Goal: Task Accomplishment & Management: Use online tool/utility

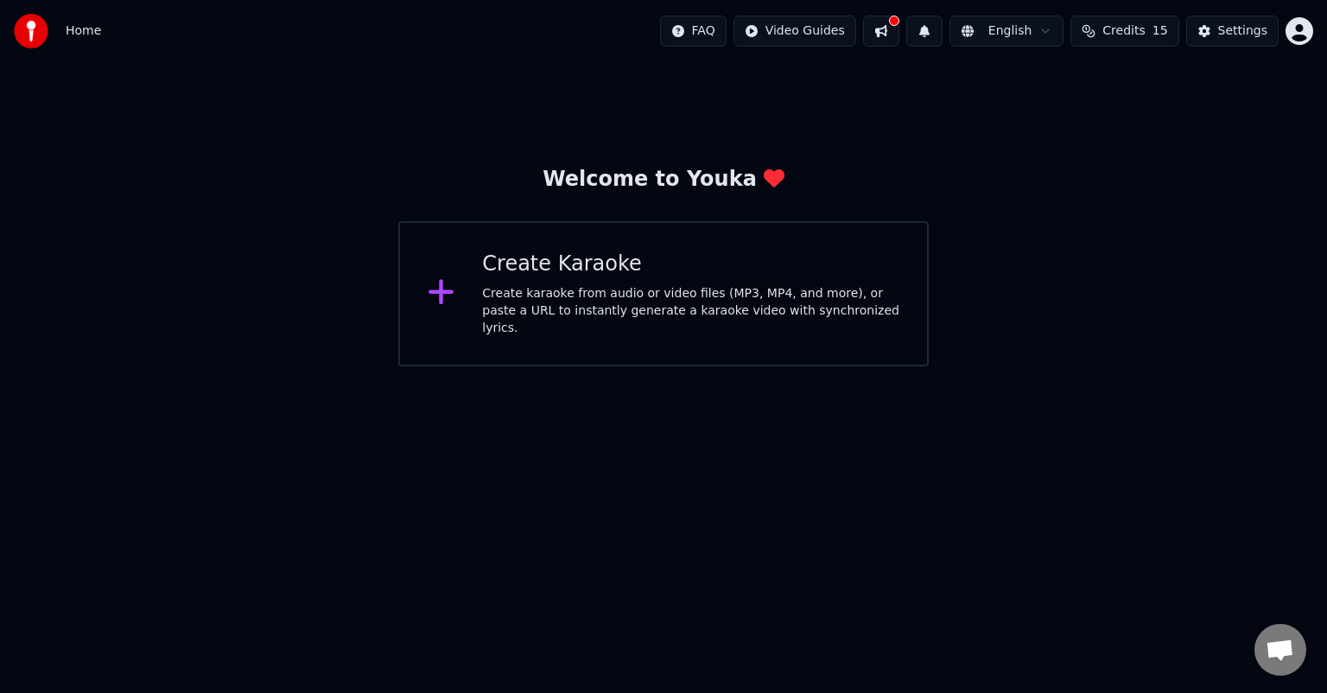
click at [879, 312] on div "Create karaoke from audio or video files (MP3, MP4, and more), or paste a URL t…" at bounding box center [690, 311] width 417 height 52
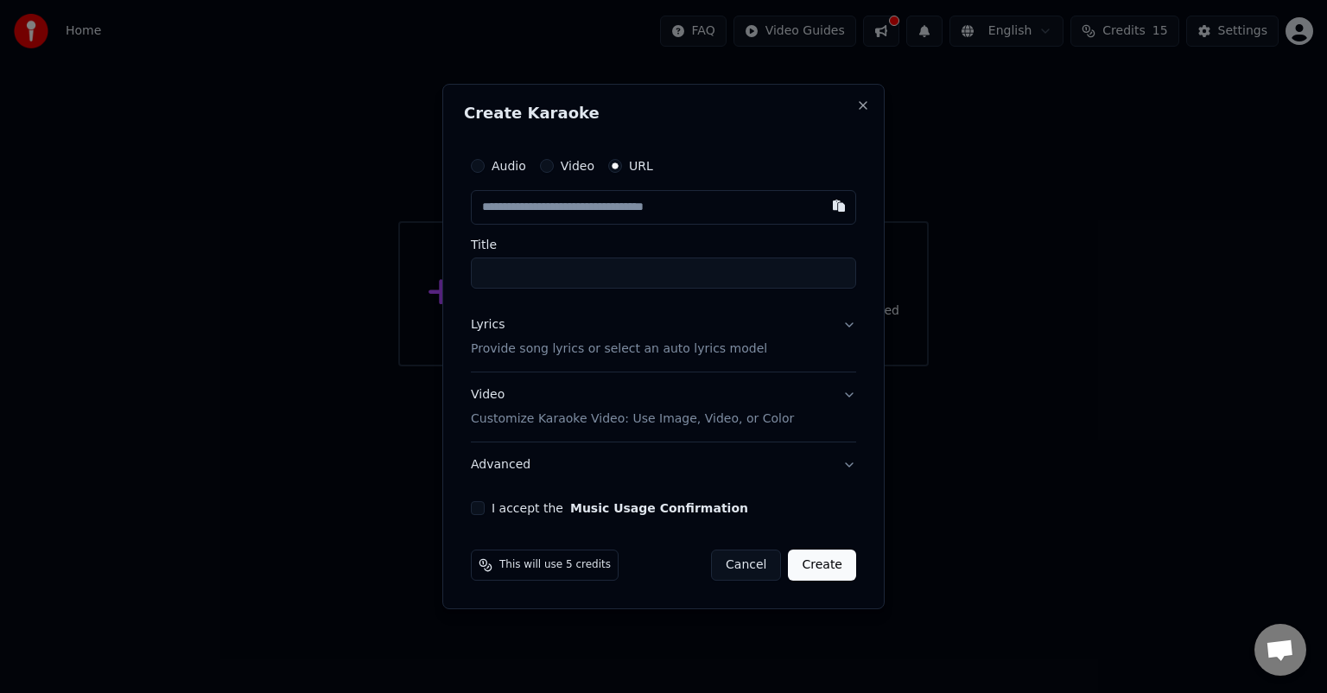
type input "**********"
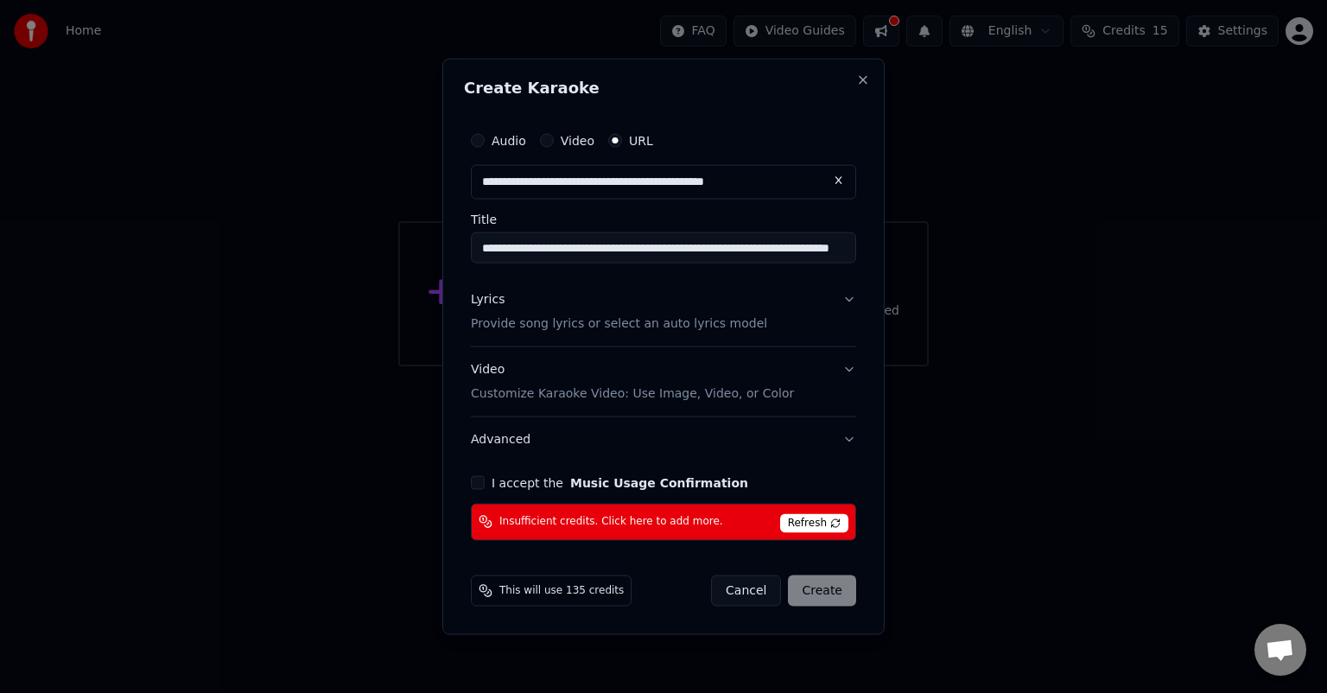
type input "**********"
click at [527, 518] on span "Insufficient credits. Click here to add more." at bounding box center [611, 522] width 224 height 14
click at [478, 475] on button "I accept the Music Usage Confirmation" at bounding box center [478, 482] width 14 height 14
click at [564, 197] on input "text" at bounding box center [663, 182] width 385 height 35
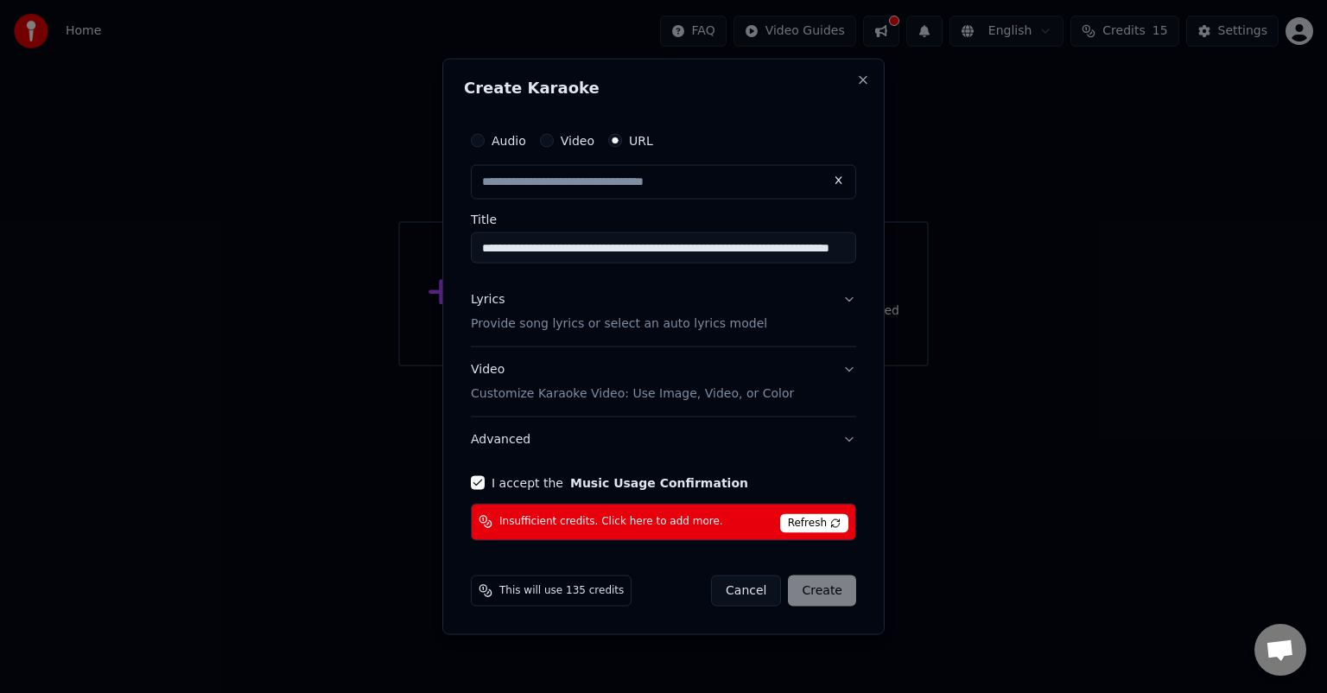
paste input "**********"
type input "**********"
click at [550, 146] on button "Video" at bounding box center [547, 141] width 14 height 14
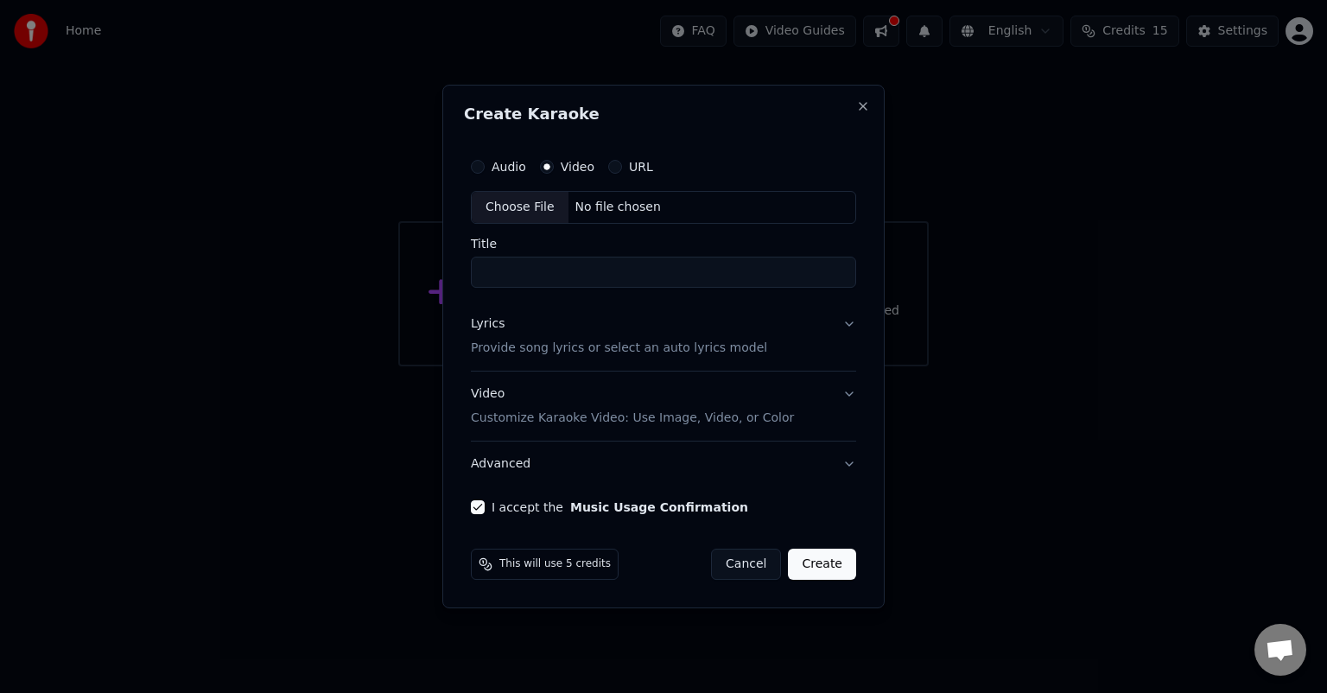
click at [595, 212] on div "No file chosen" at bounding box center [618, 207] width 99 height 17
type input "**********"
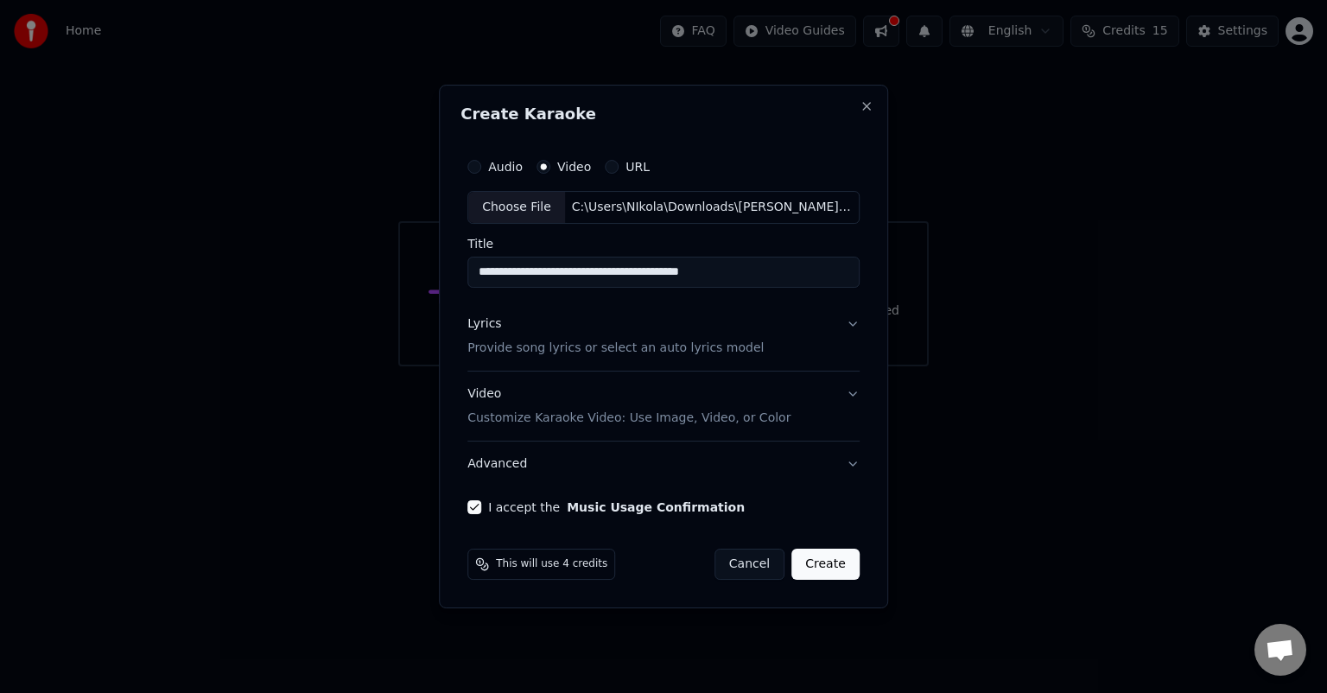
click at [816, 550] on button "Create" at bounding box center [826, 564] width 68 height 31
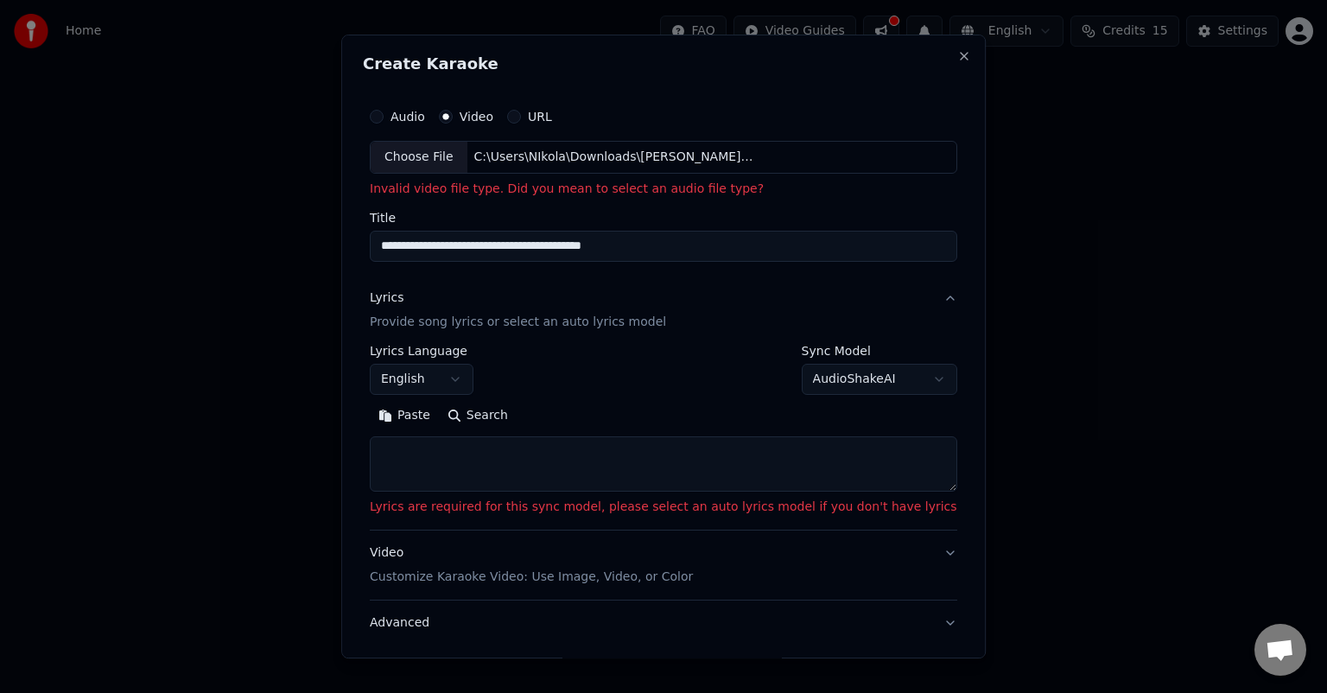
click at [761, 165] on div "C:\Users\NIkola\Downloads\[PERSON_NAME] - Majko [PERSON_NAME] jabana mp4.mp3" at bounding box center [615, 157] width 294 height 17
click at [450, 162] on div "Choose File" at bounding box center [419, 157] width 97 height 31
click at [468, 153] on div "Choose File" at bounding box center [419, 157] width 97 height 31
click at [429, 124] on div "Audio Video URL" at bounding box center [664, 116] width 588 height 35
click at [422, 121] on div "Audio" at bounding box center [397, 117] width 55 height 14
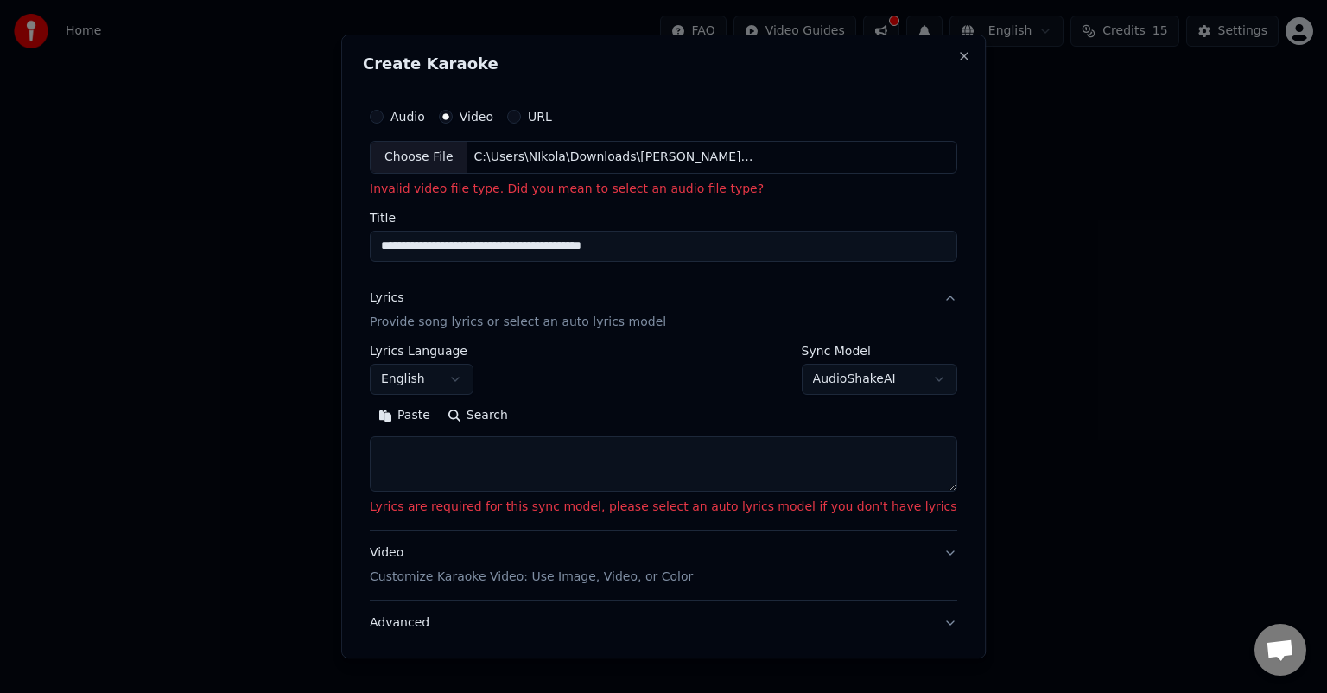
click at [384, 118] on button "Audio" at bounding box center [377, 117] width 14 height 14
click at [442, 161] on div "Choose File" at bounding box center [419, 157] width 97 height 31
type input "**********"
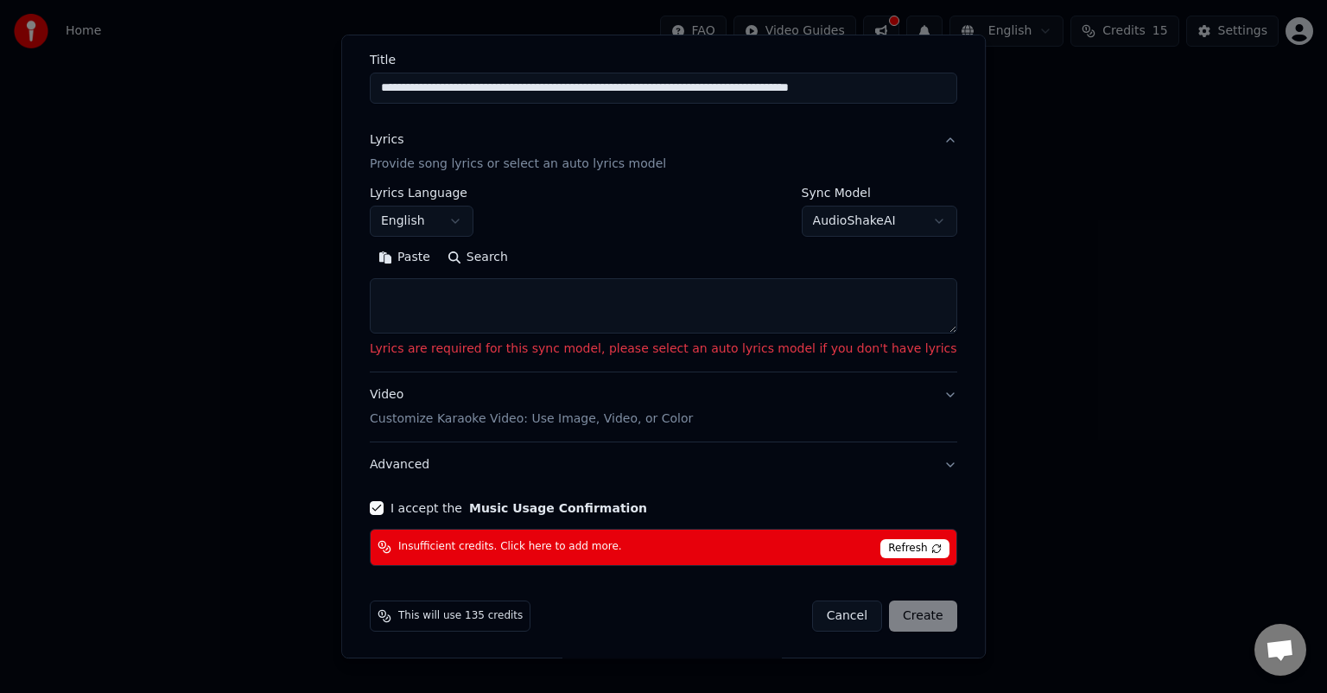
click at [691, 334] on div "**********" at bounding box center [664, 272] width 588 height 171
click at [664, 316] on textarea at bounding box center [664, 305] width 588 height 55
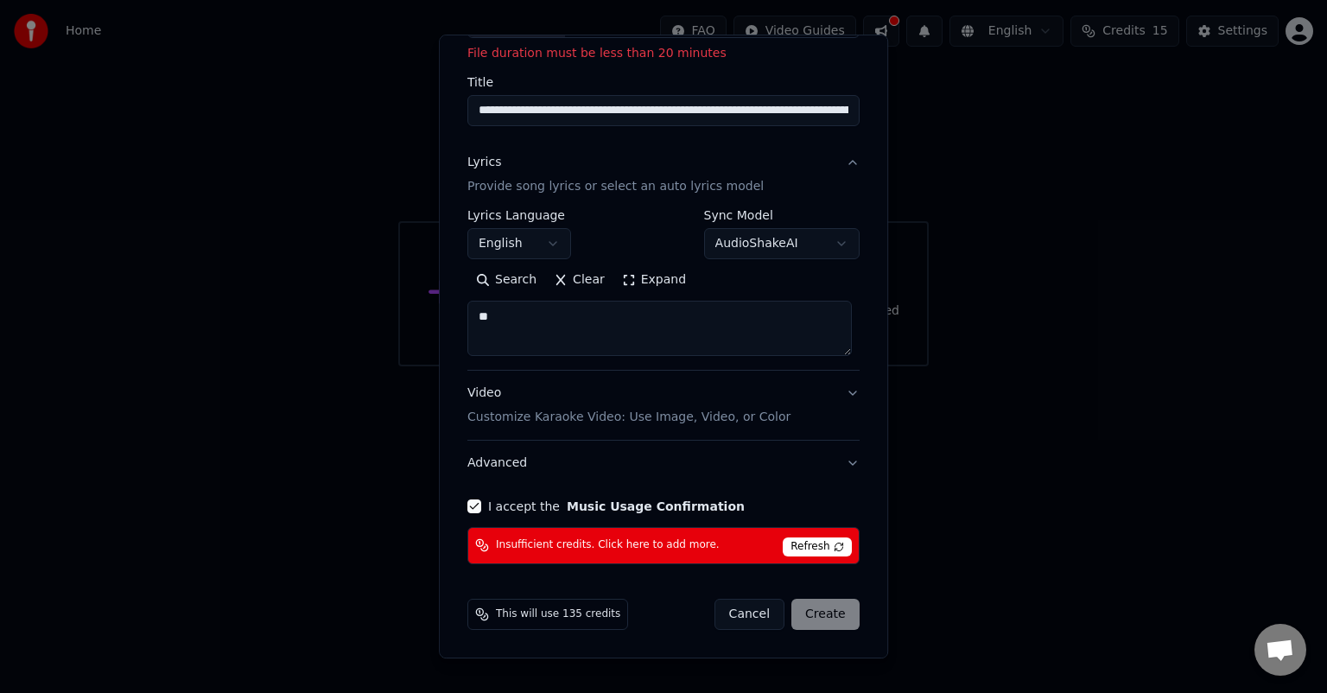
scroll to position [134, 0]
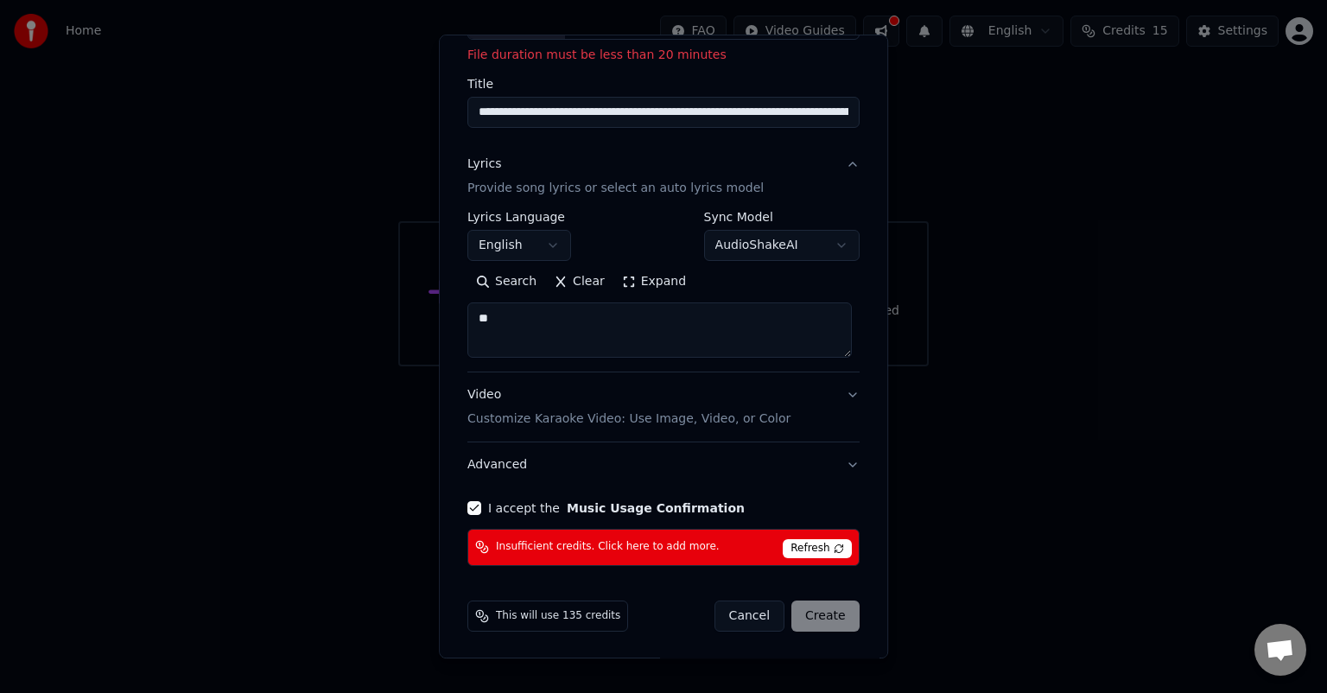
type textarea "**"
select select
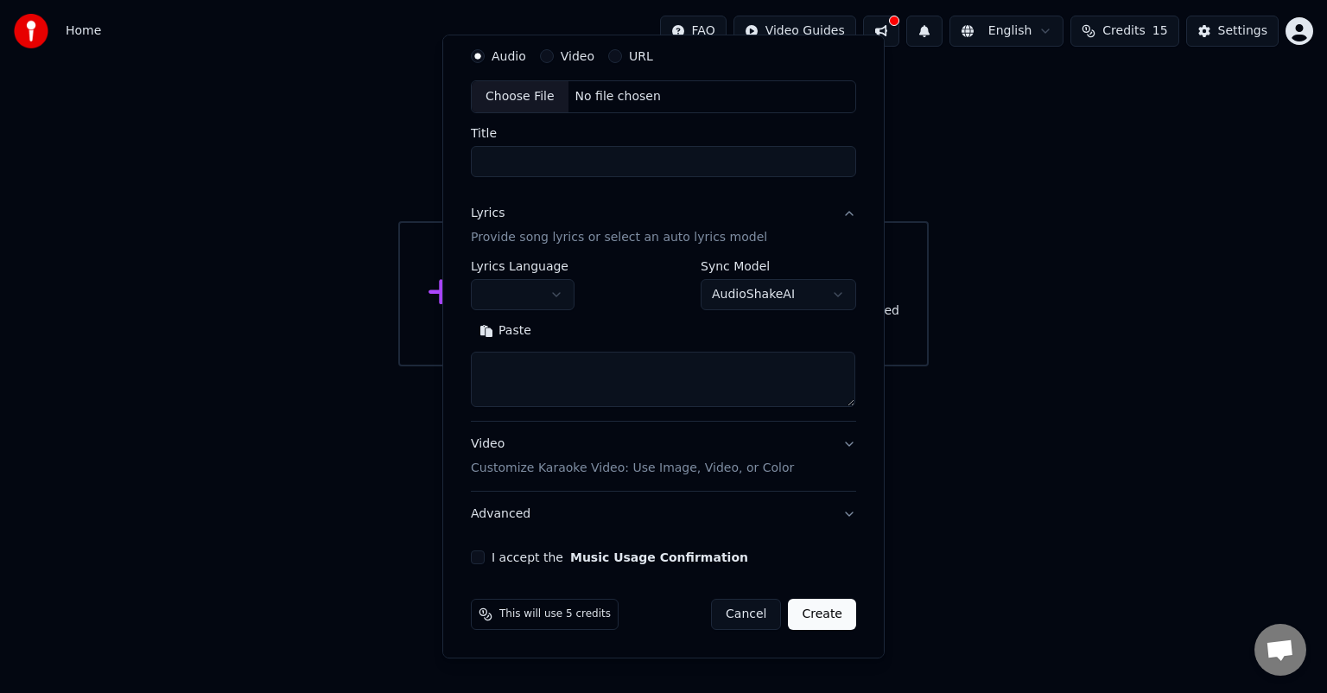
scroll to position [59, 0]
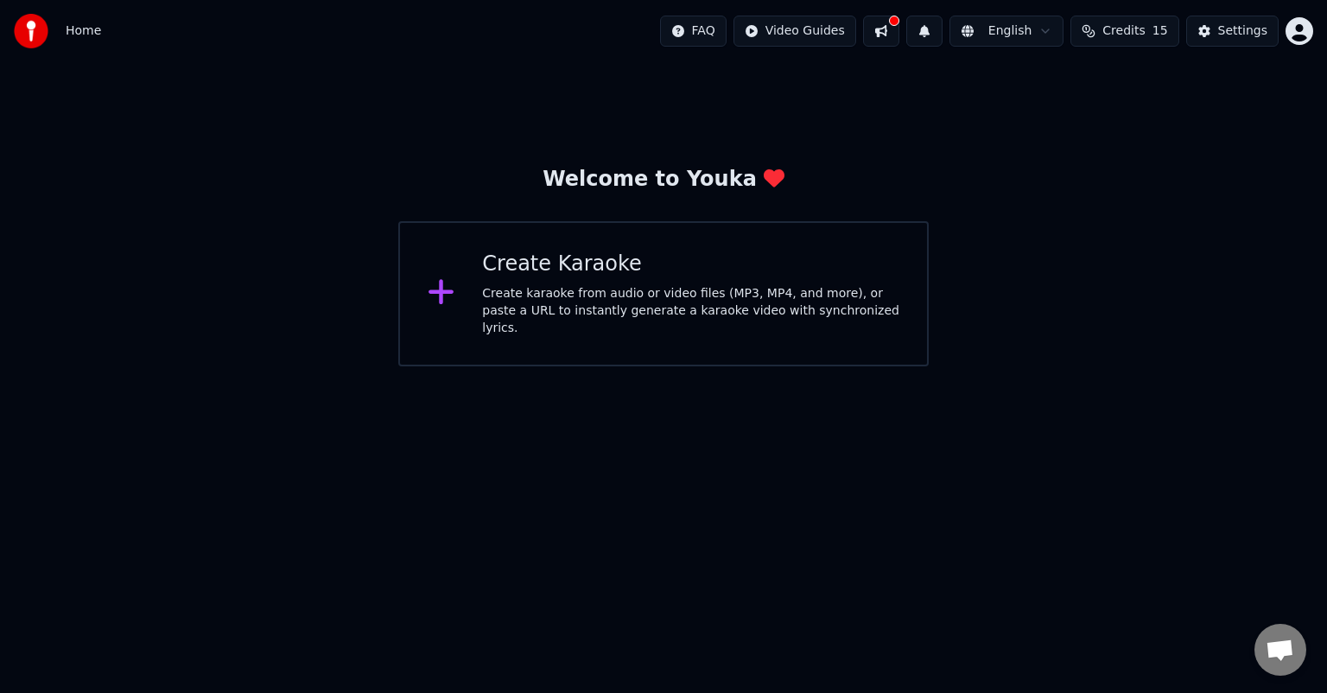
click at [899, 33] on button at bounding box center [881, 31] width 36 height 31
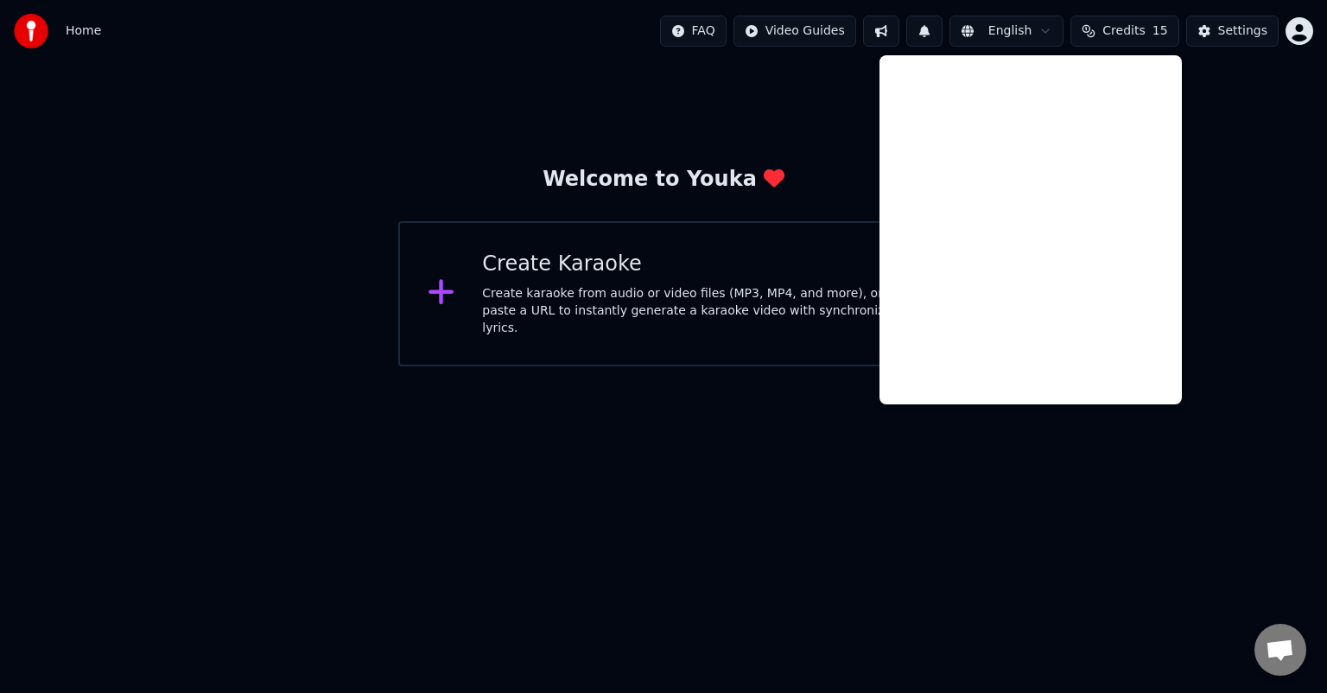
click at [690, 269] on div "Create Karaoke" at bounding box center [690, 265] width 417 height 28
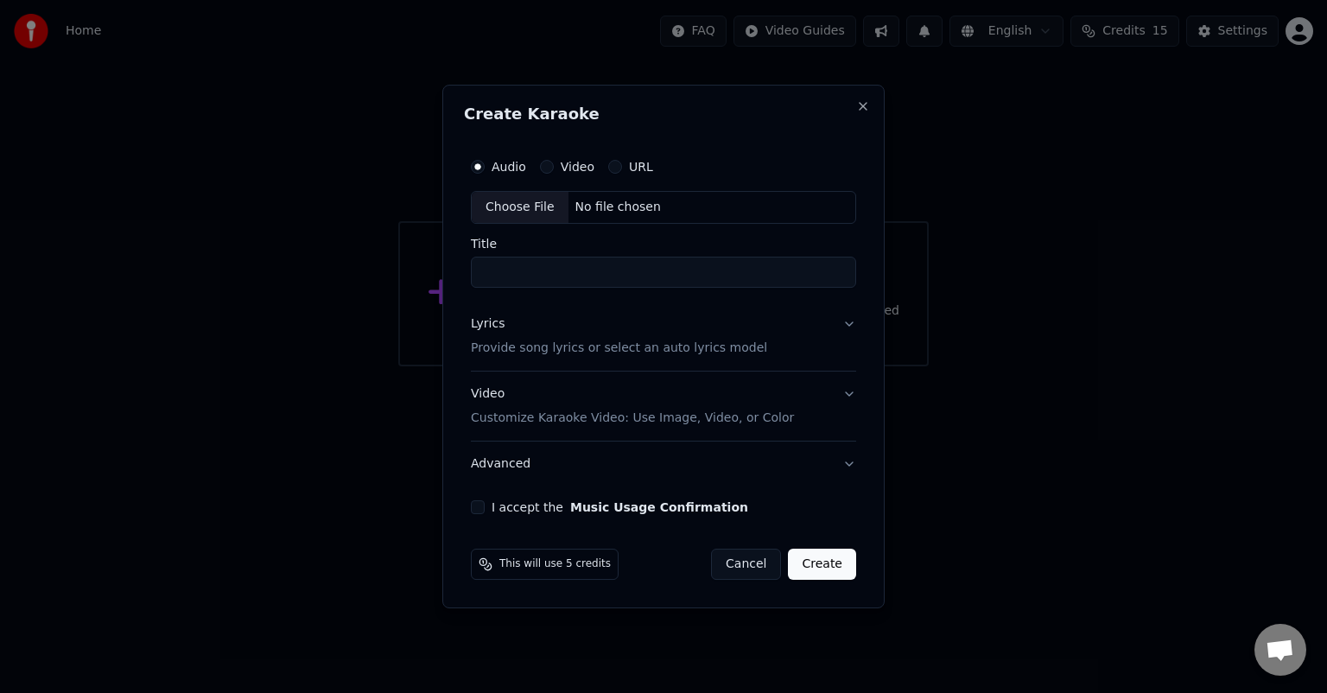
click at [608, 170] on button "URL" at bounding box center [615, 167] width 14 height 14
click at [561, 212] on input "text" at bounding box center [663, 207] width 385 height 35
click at [601, 516] on div "Audio Video URL Title Lyrics Provide song lyrics or select an auto lyrics model…" at bounding box center [663, 332] width 399 height 380
click at [563, 569] on span "This will use 5 credits" at bounding box center [554, 565] width 111 height 14
click at [552, 159] on div "Video" at bounding box center [567, 166] width 54 height 14
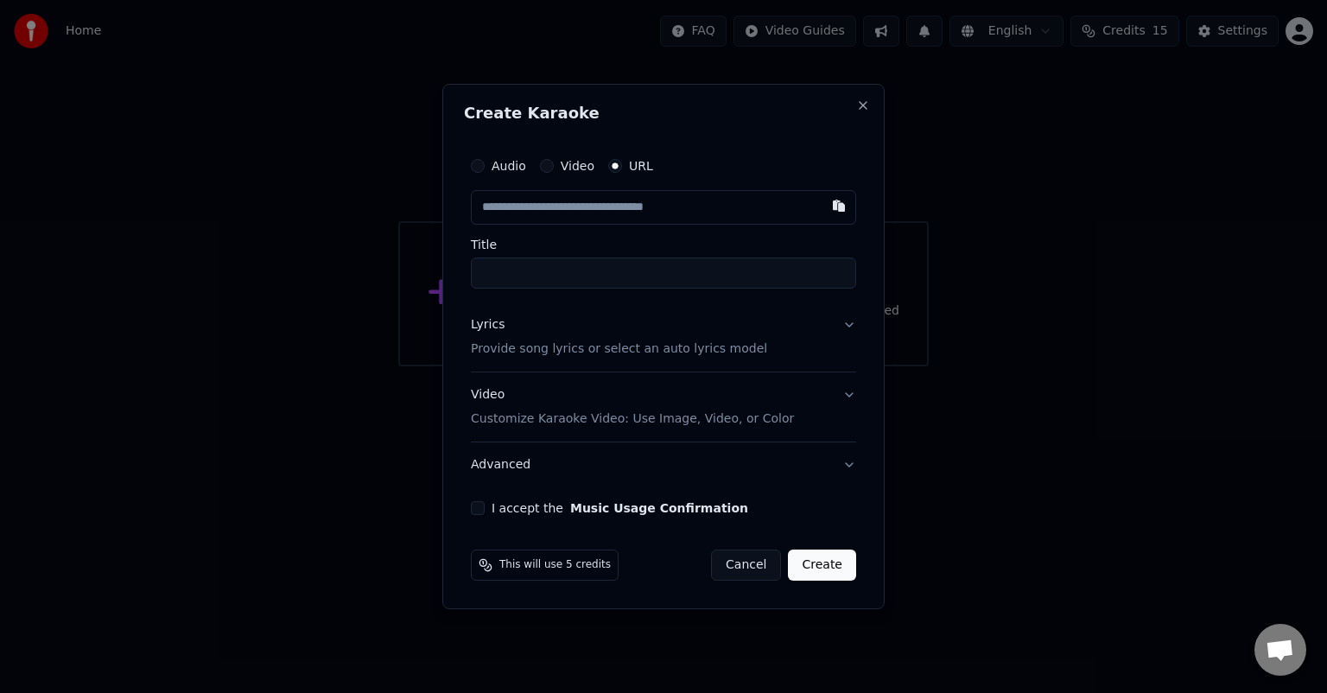
click at [546, 170] on button "Video" at bounding box center [547, 166] width 14 height 14
click at [479, 169] on button "Audio" at bounding box center [478, 167] width 14 height 14
click at [518, 198] on div "Choose File" at bounding box center [520, 207] width 97 height 31
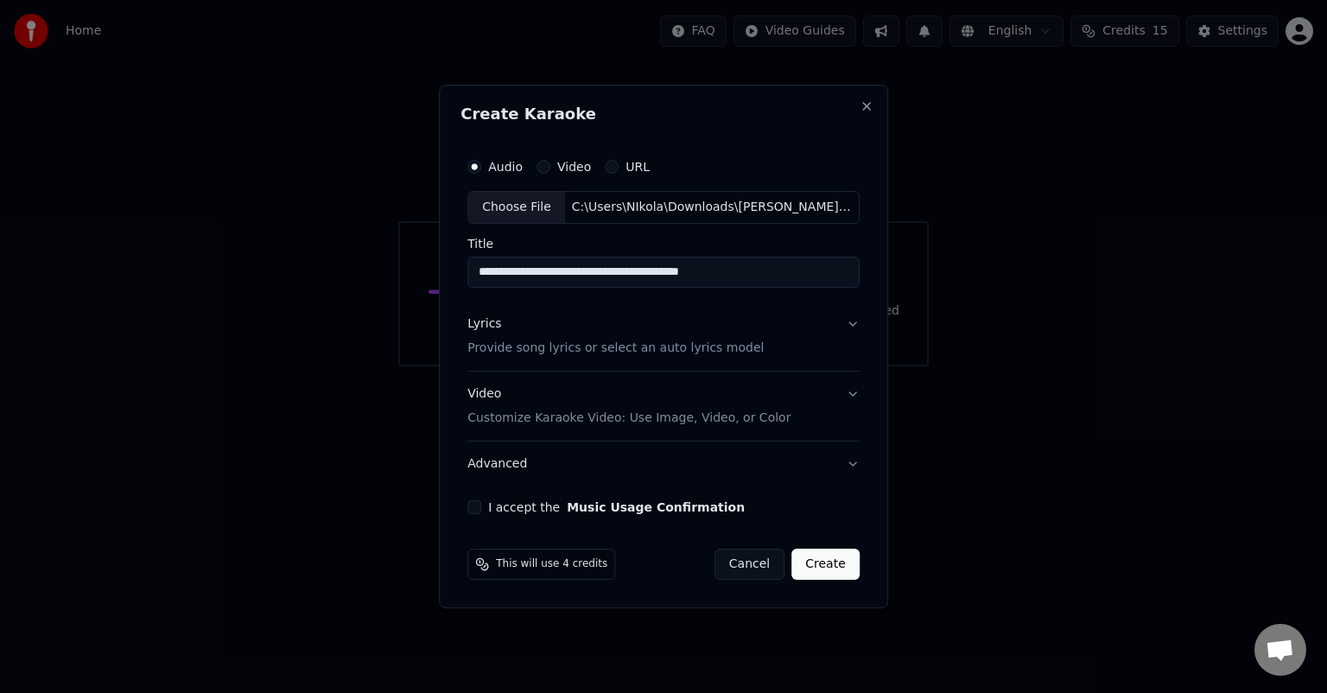
click at [474, 506] on button "I accept the Music Usage Confirmation" at bounding box center [475, 507] width 14 height 14
click at [530, 215] on div "Choose File" at bounding box center [516, 207] width 97 height 31
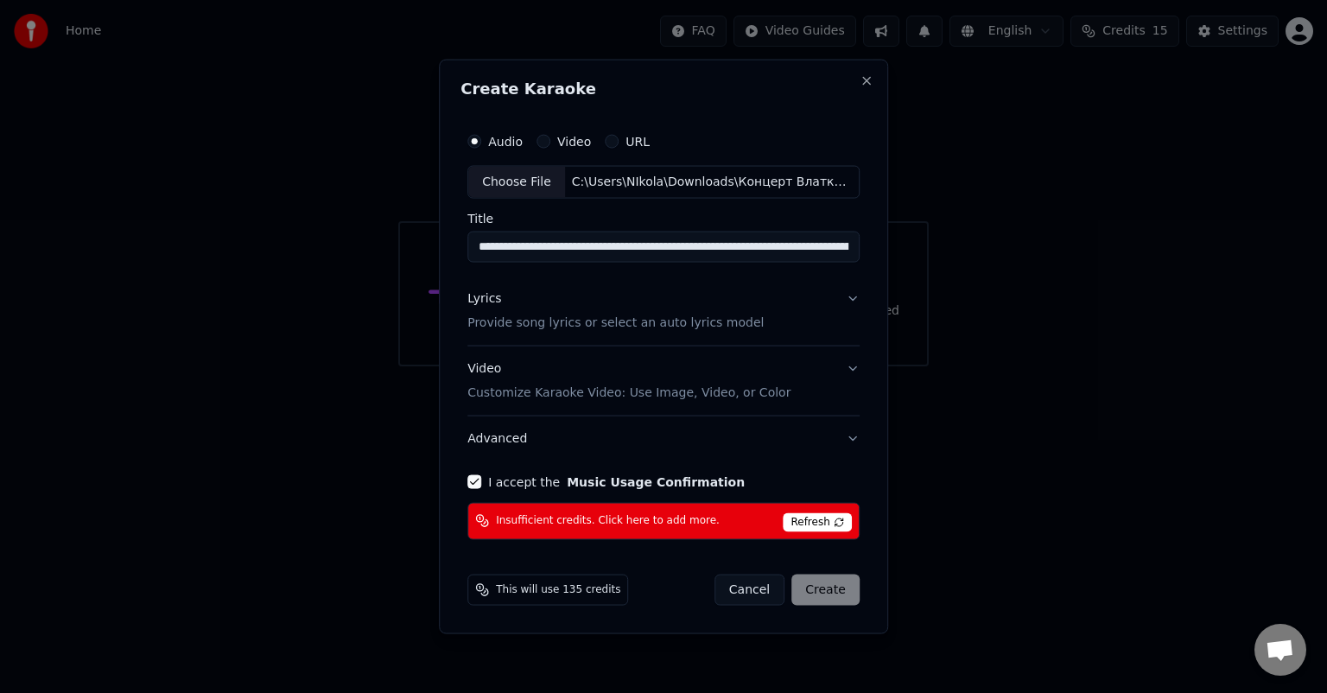
click at [498, 188] on div "Choose File" at bounding box center [516, 182] width 97 height 31
type input "**********"
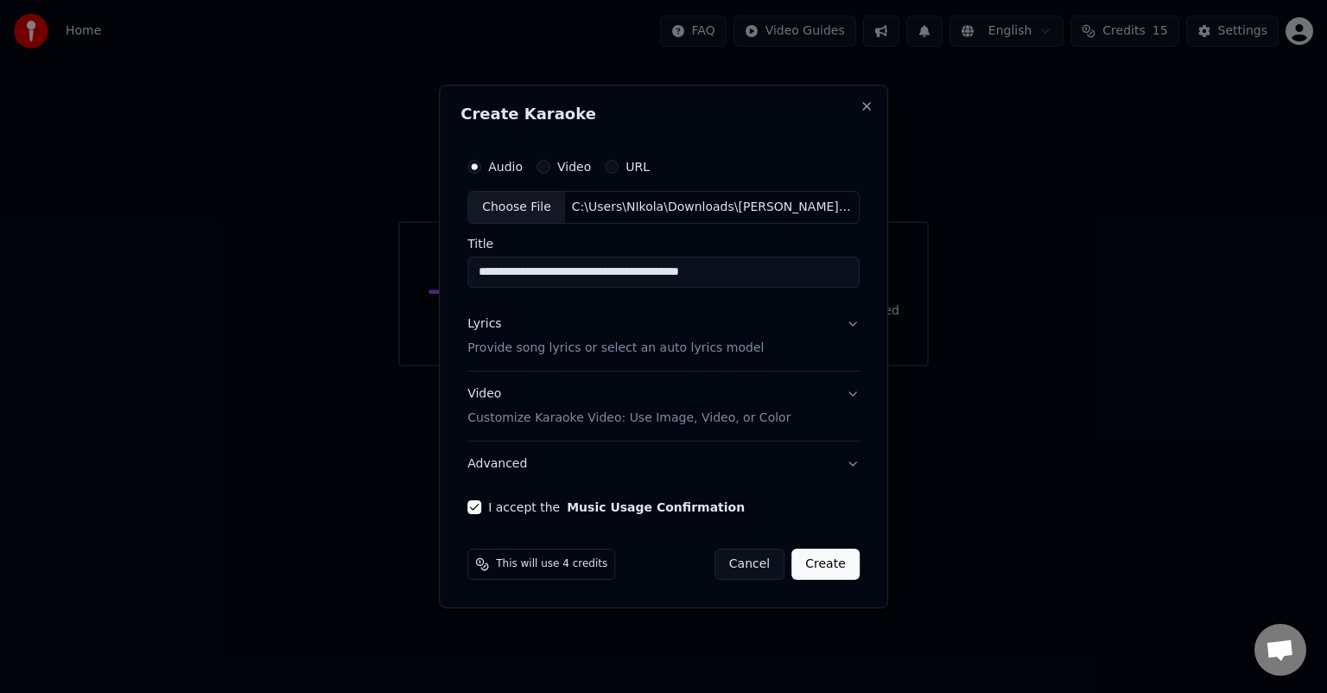
click at [812, 557] on button "Create" at bounding box center [826, 564] width 68 height 31
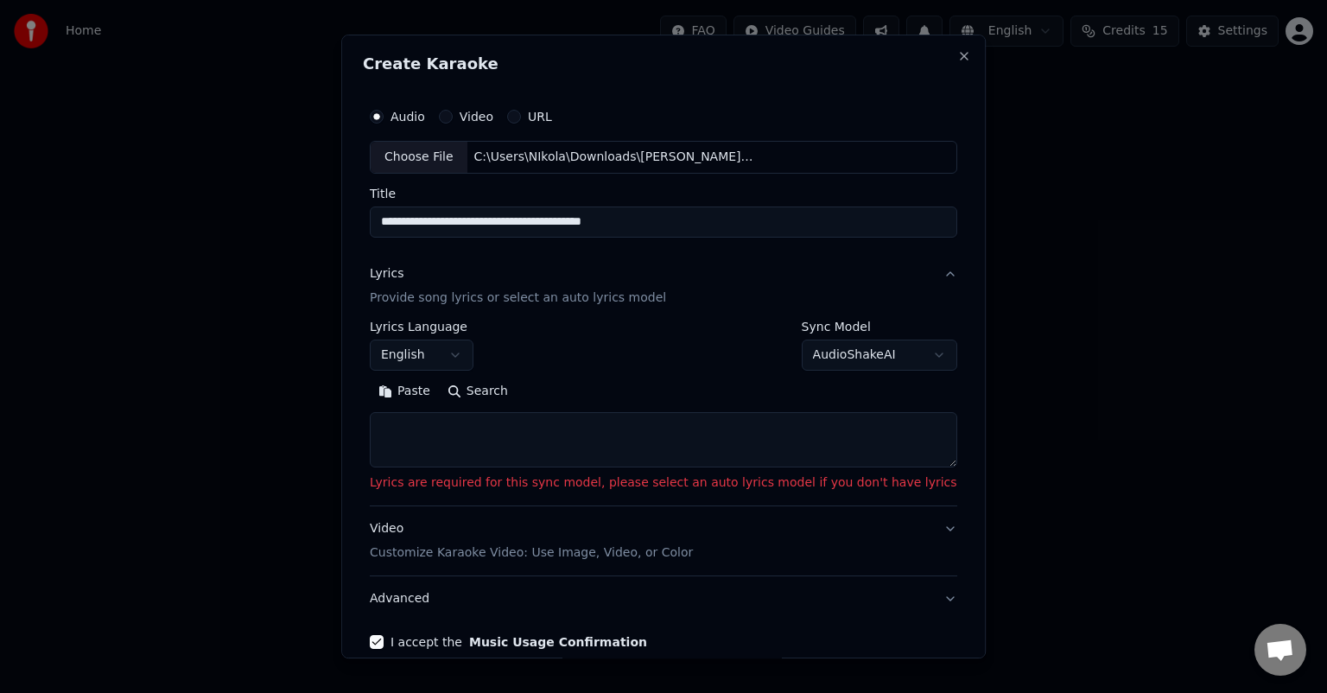
click at [607, 436] on textarea at bounding box center [664, 439] width 588 height 55
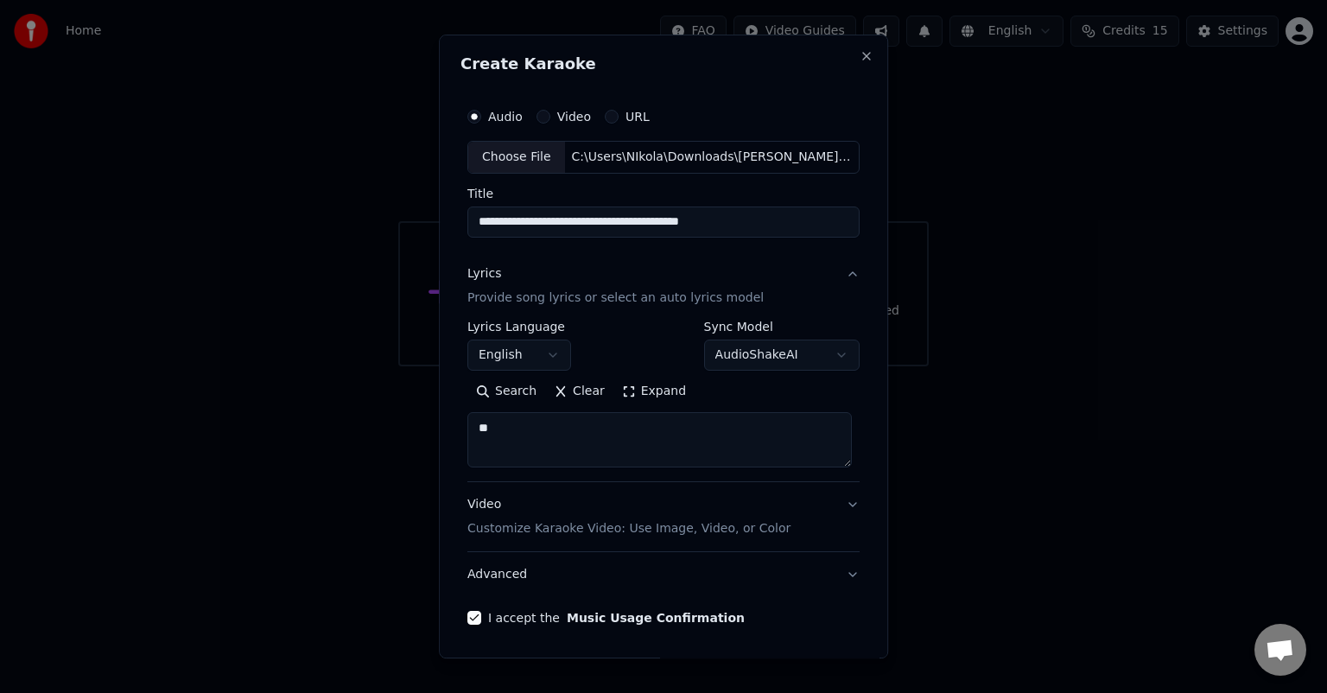
type textarea "**"
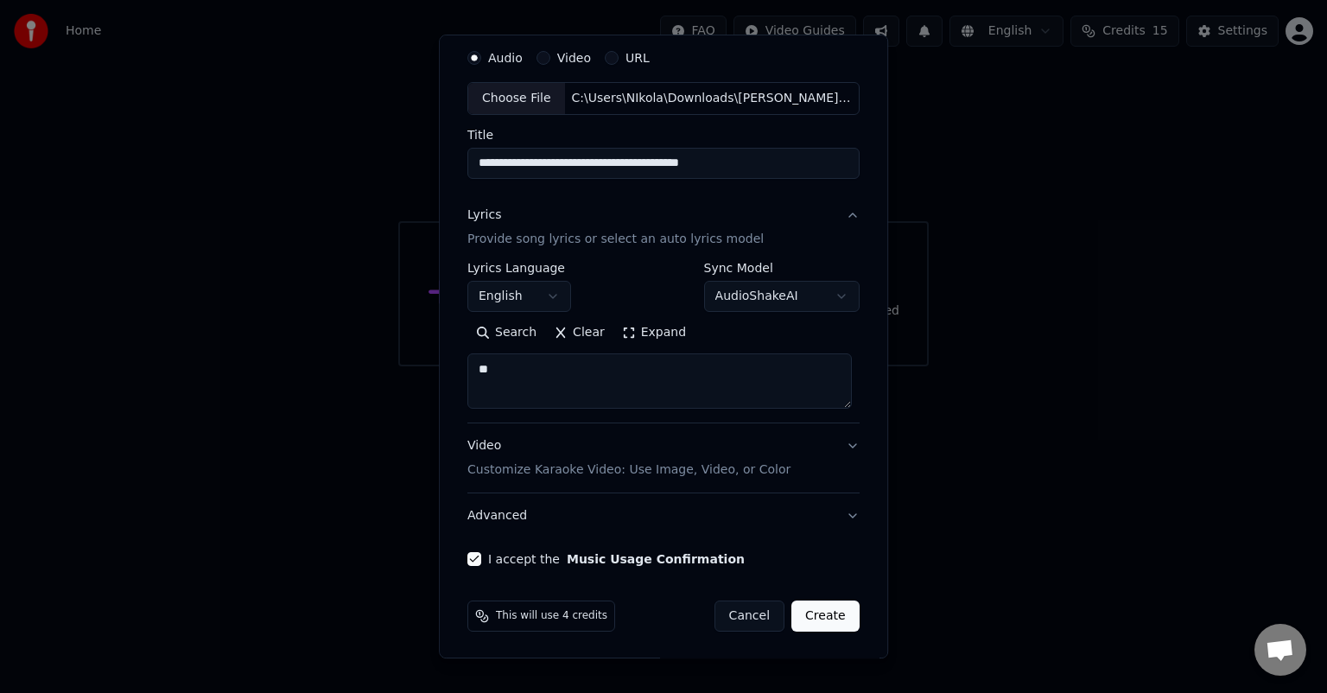
click at [805, 611] on button "Create" at bounding box center [826, 616] width 68 height 31
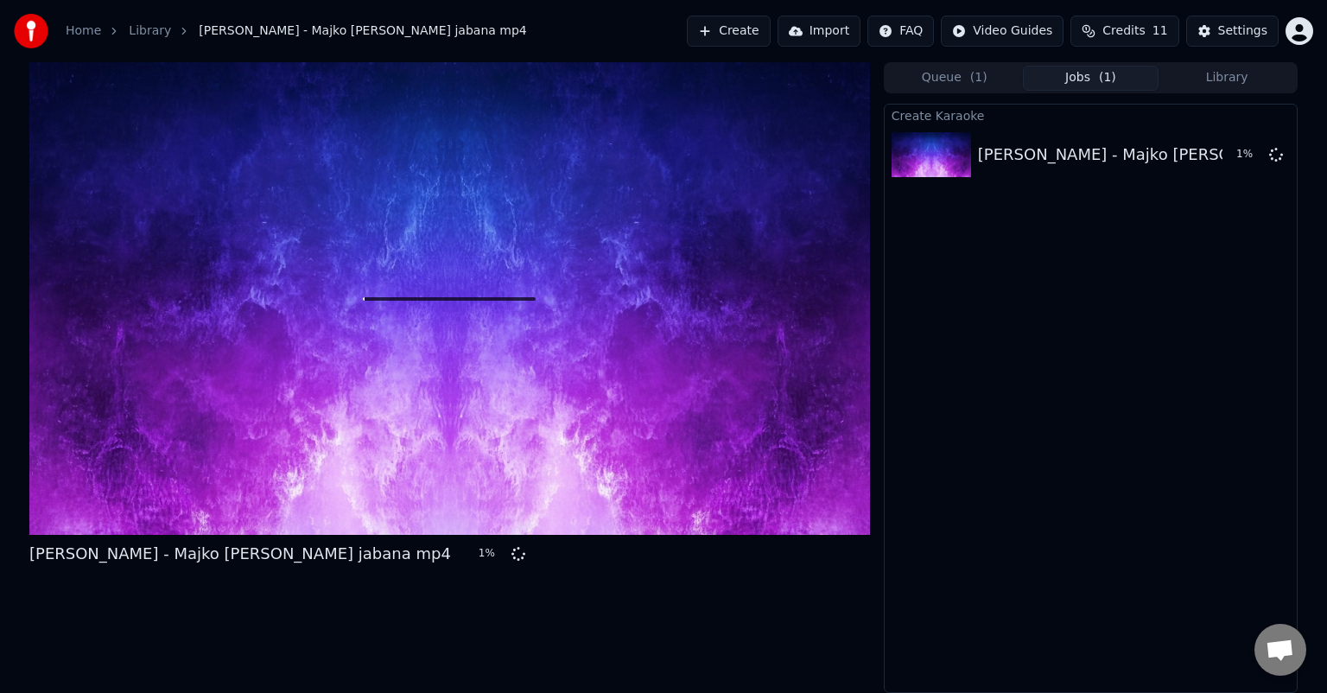
click at [1115, 32] on span "Credits" at bounding box center [1124, 30] width 42 height 17
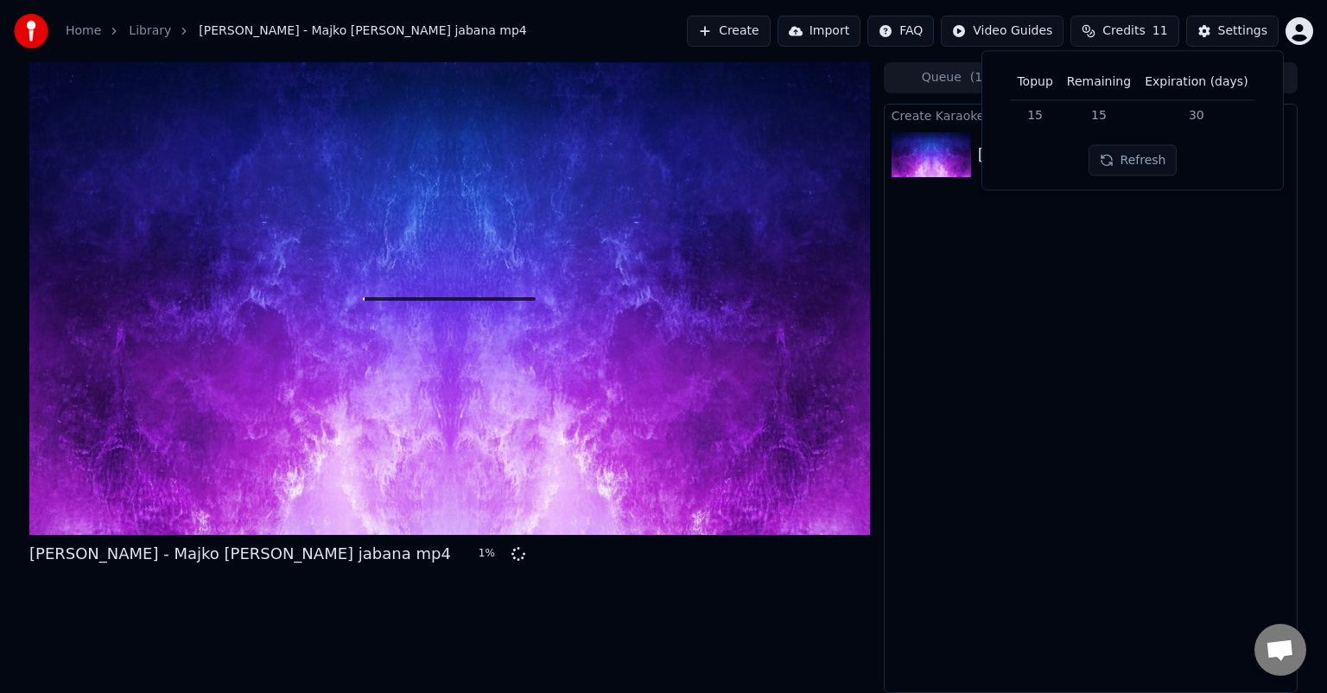
click at [1179, 114] on td "30" at bounding box center [1196, 114] width 117 height 31
click at [1129, 169] on button "Refresh" at bounding box center [1133, 160] width 89 height 31
click at [1085, 334] on div "Create Karaoke [PERSON_NAME] - Majko [PERSON_NAME] jabana mp4 2 %" at bounding box center [1091, 398] width 414 height 589
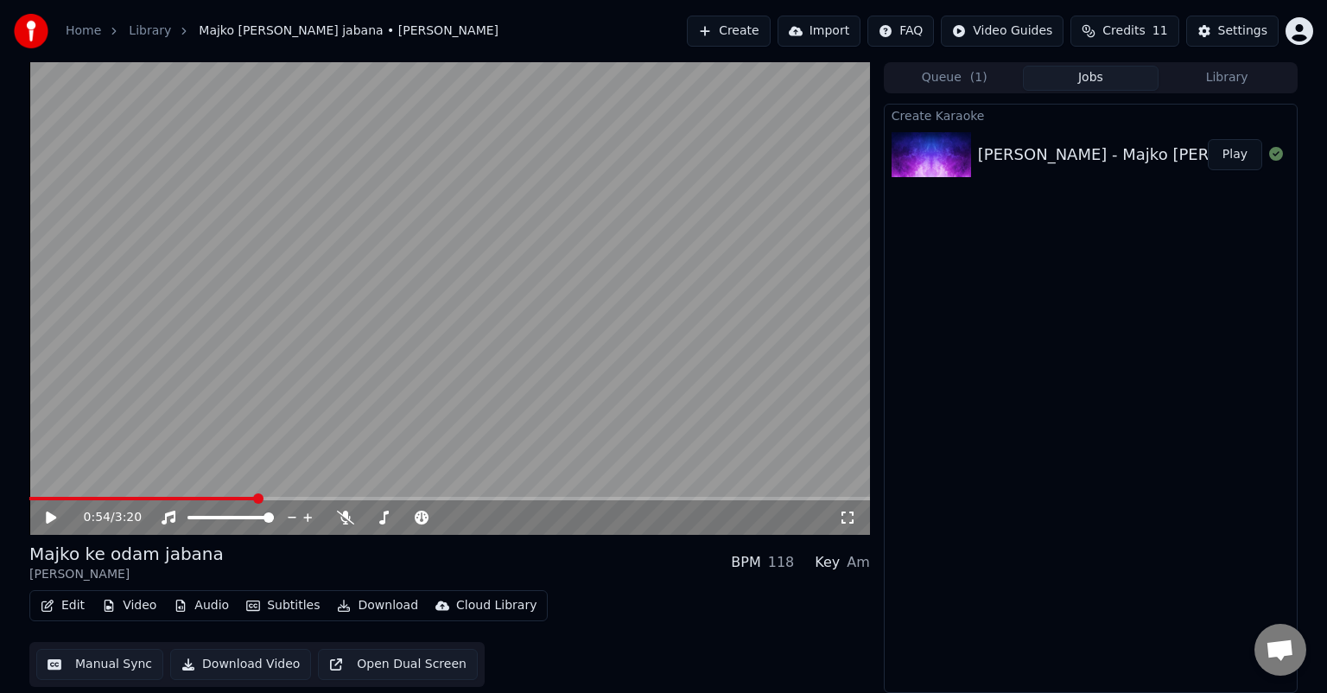
click at [253, 504] on span at bounding box center [258, 498] width 10 height 10
click at [187, 361] on video at bounding box center [449, 298] width 841 height 473
click at [309, 360] on video at bounding box center [449, 298] width 841 height 473
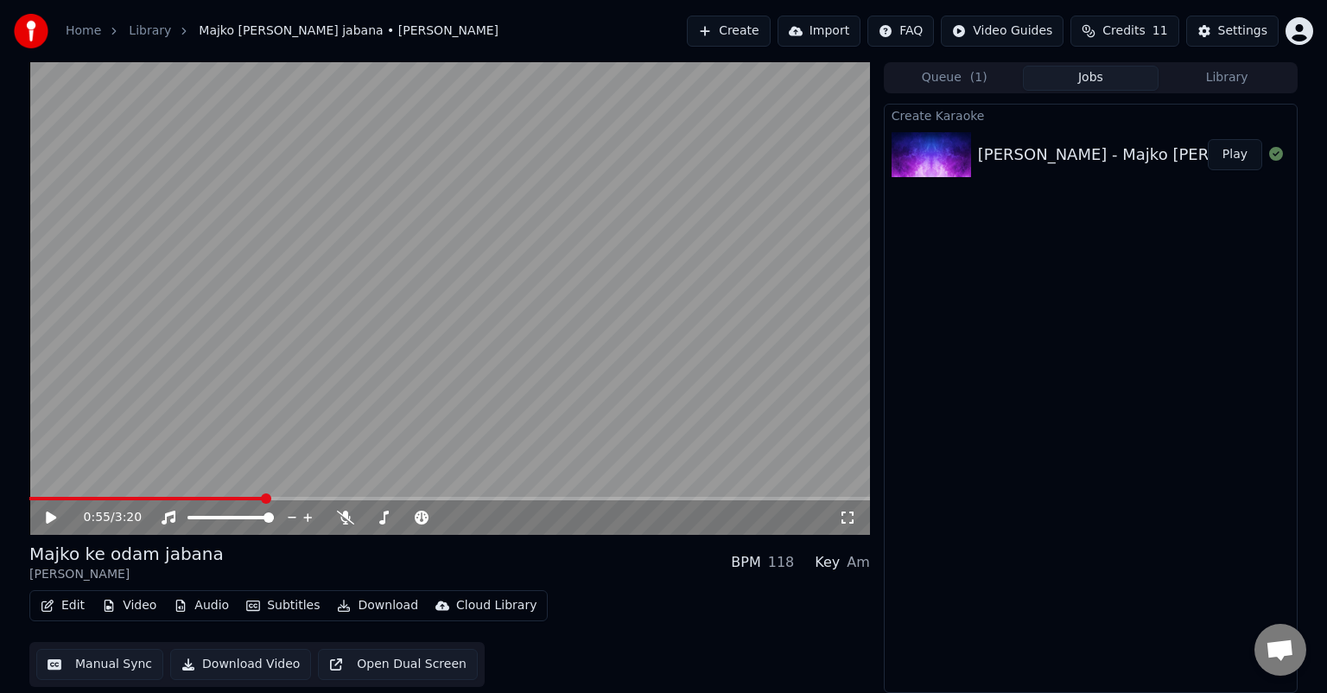
click at [309, 360] on video at bounding box center [449, 298] width 841 height 473
click at [390, 520] on span at bounding box center [392, 517] width 10 height 10
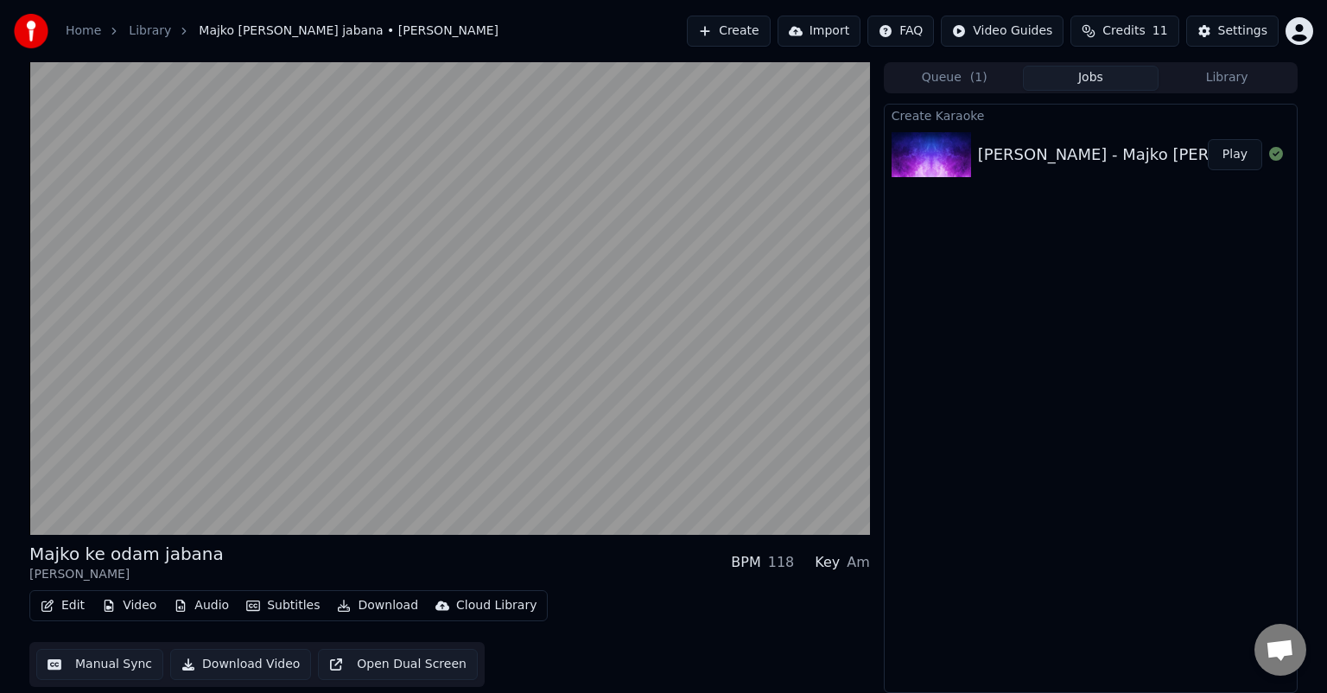
click at [258, 615] on button "Subtitles" at bounding box center [282, 606] width 87 height 24
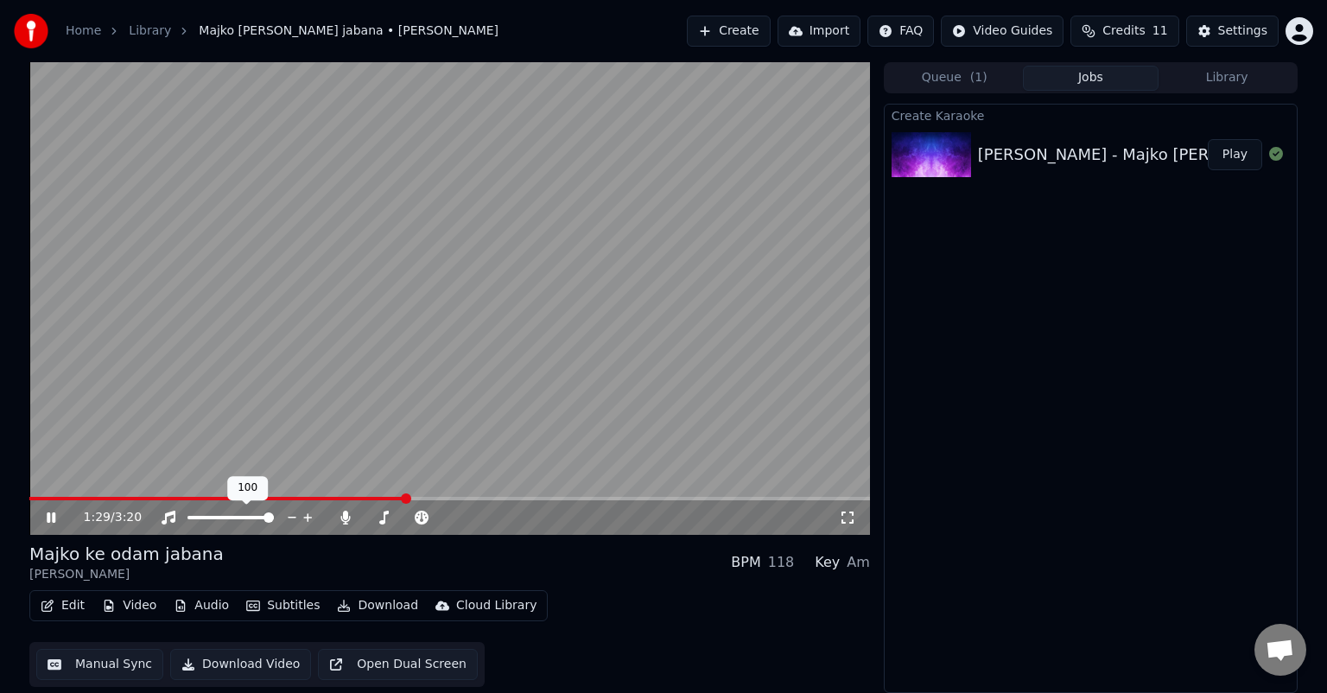
drag, startPoint x: 243, startPoint y: 514, endPoint x: 233, endPoint y: 514, distance: 9.5
click at [233, 514] on div at bounding box center [246, 517] width 139 height 17
click at [252, 523] on span at bounding box center [250, 517] width 10 height 10
click at [410, 519] on span at bounding box center [406, 517] width 7 height 3
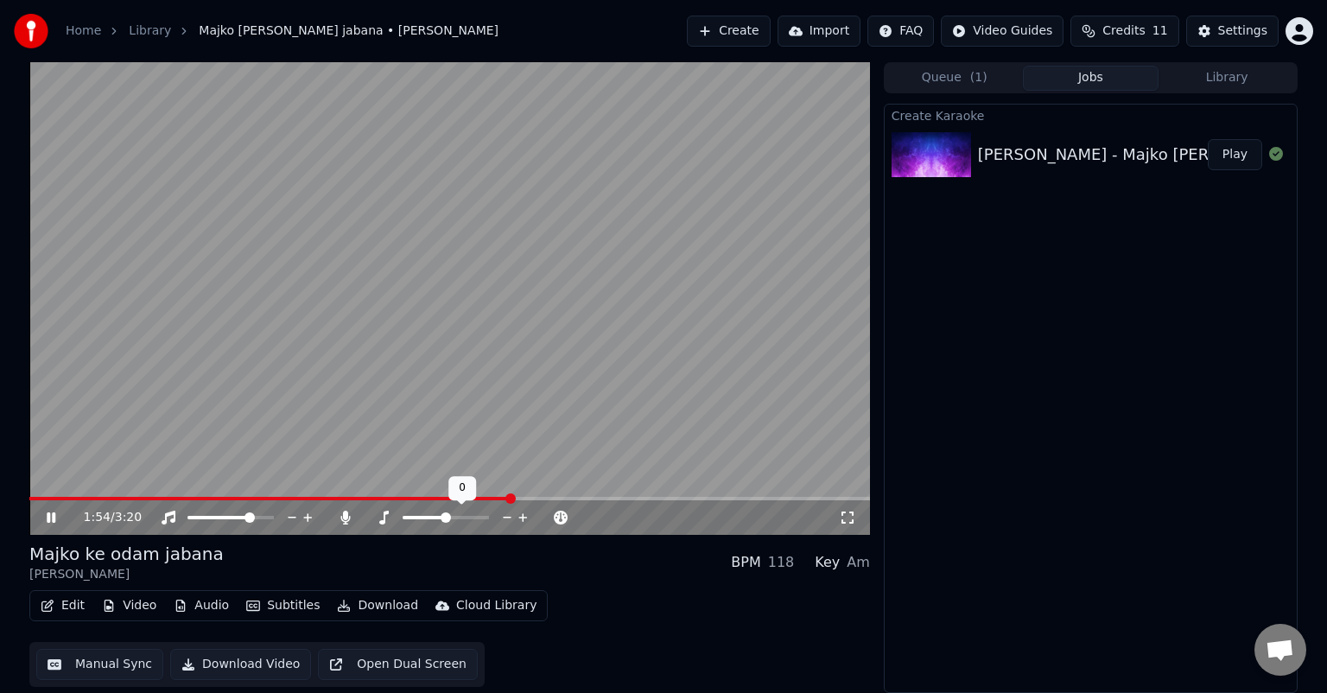
click at [445, 519] on span at bounding box center [446, 517] width 10 height 10
click at [529, 511] on div "1:56 / 3:20" at bounding box center [461, 517] width 755 height 17
click at [422, 518] on icon at bounding box center [421, 518] width 17 height 14
click at [483, 523] on span at bounding box center [484, 517] width 10 height 10
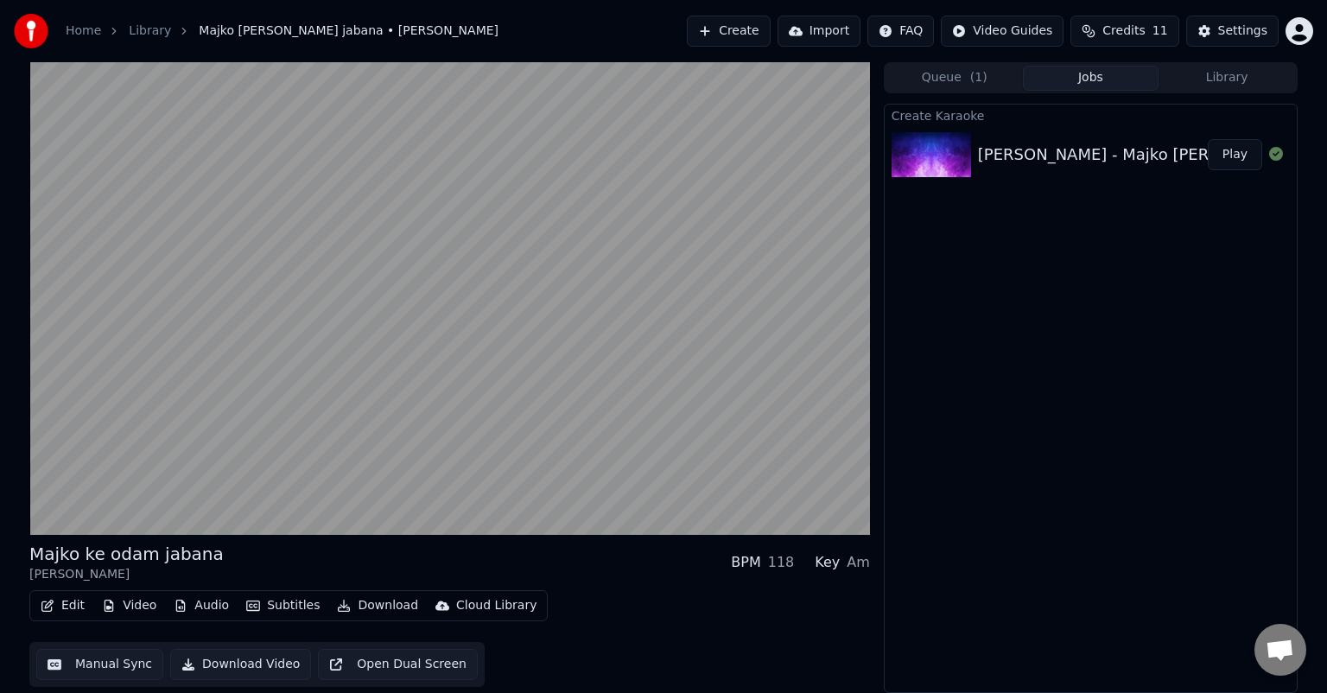
click at [1276, 650] on span "Odprt klepet" at bounding box center [1280, 651] width 29 height 24
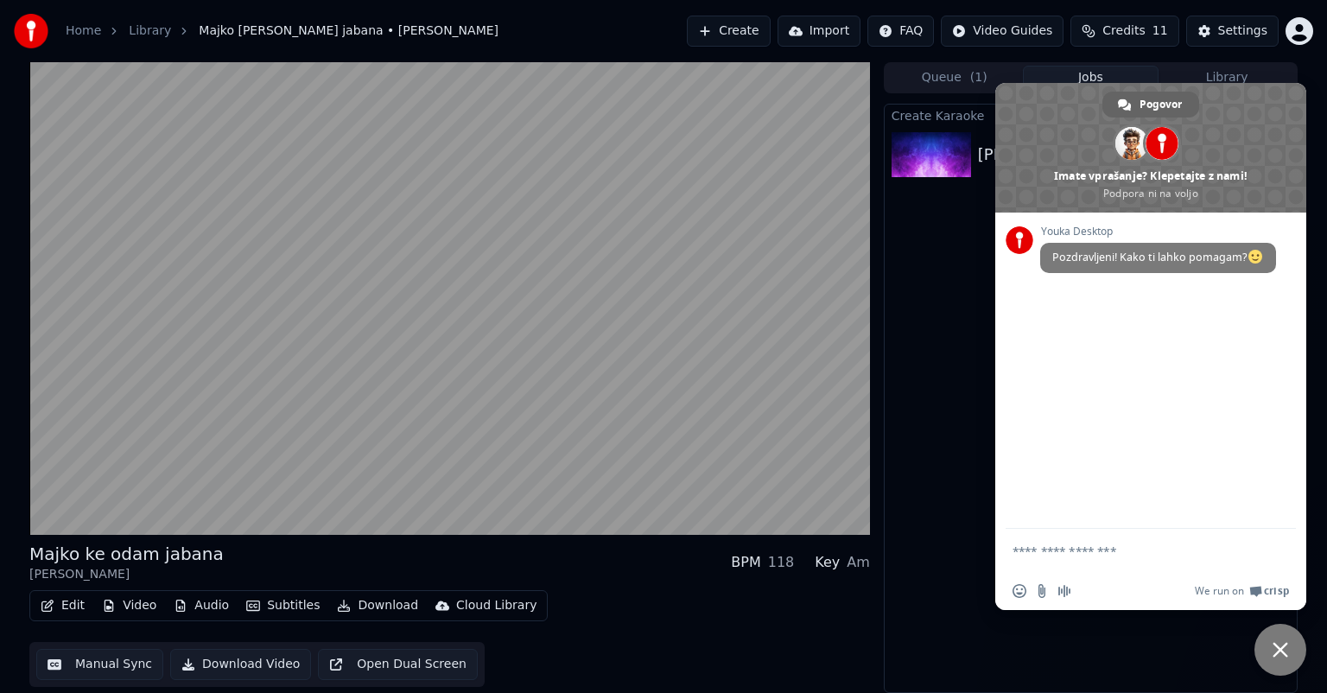
click at [1276, 650] on span "Zapri klepet" at bounding box center [1281, 650] width 16 height 16
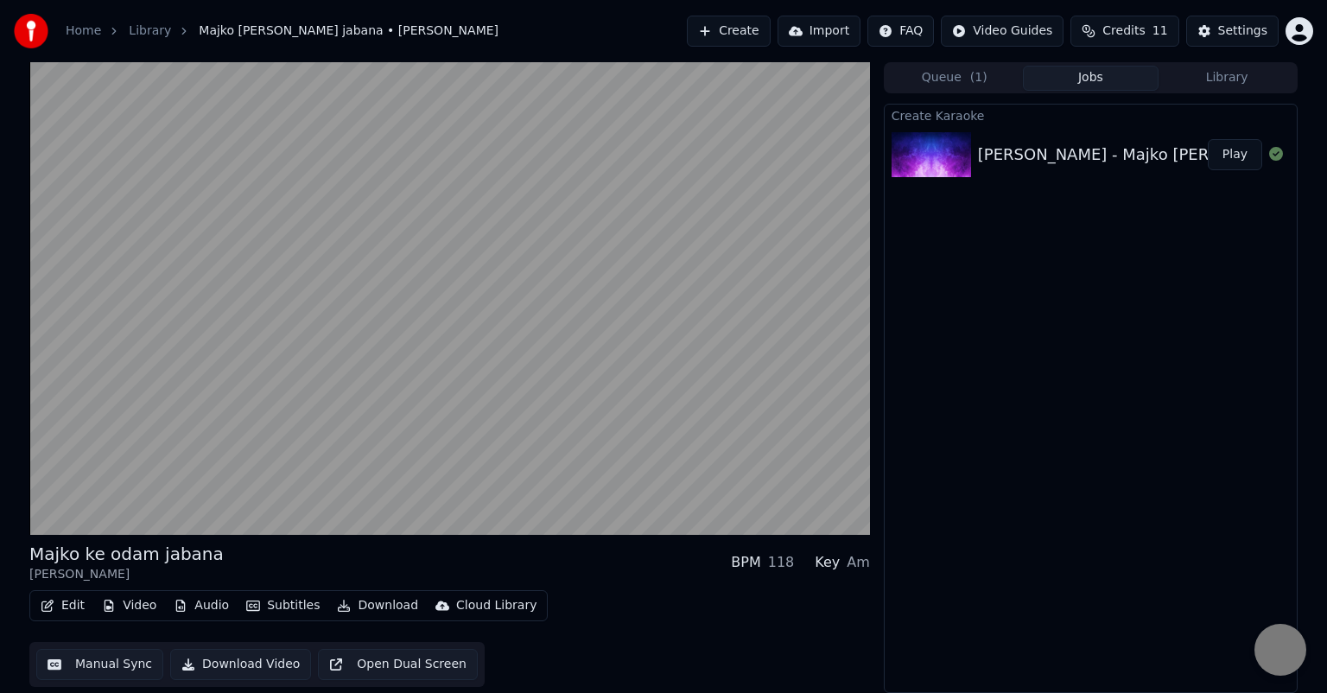
click at [1276, 650] on span "Zapri klepet" at bounding box center [1281, 650] width 18 height 18
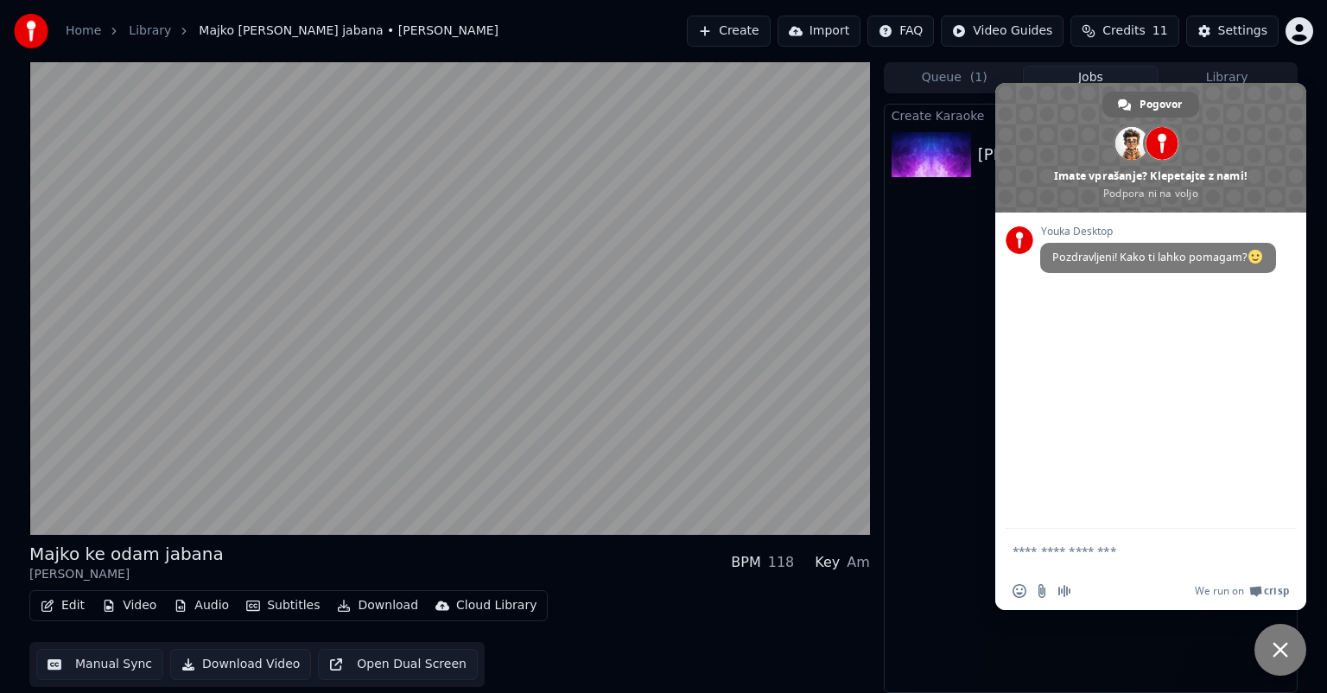
click at [1123, 559] on form at bounding box center [1132, 552] width 239 height 47
click at [1103, 546] on textarea "Sestavi sporočilo." at bounding box center [1132, 552] width 239 height 16
type textarea "**********"
